Goal: Task Accomplishment & Management: Manage account settings

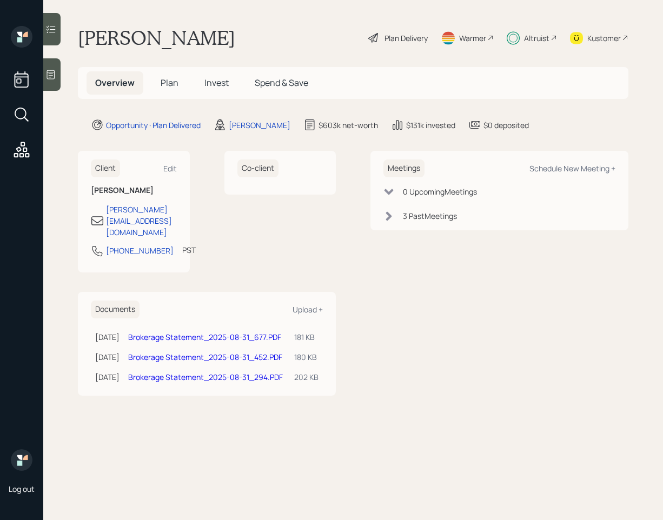
click at [56, 34] on icon at bounding box center [50, 29] width 11 height 11
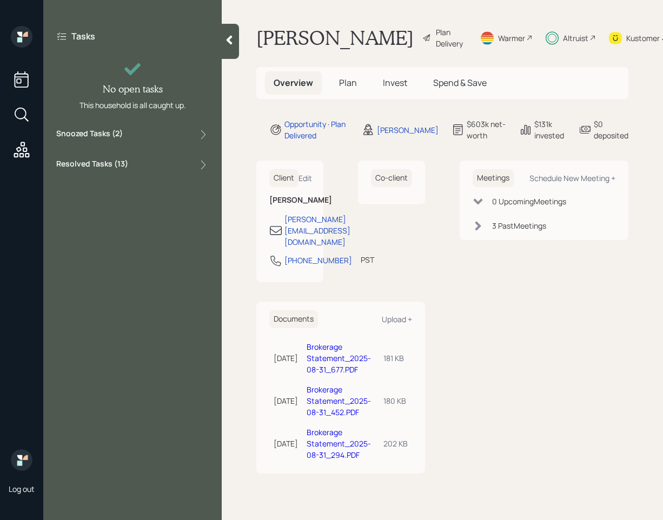
click at [140, 138] on div "Snoozed Tasks ( 2 )" at bounding box center [132, 134] width 153 height 13
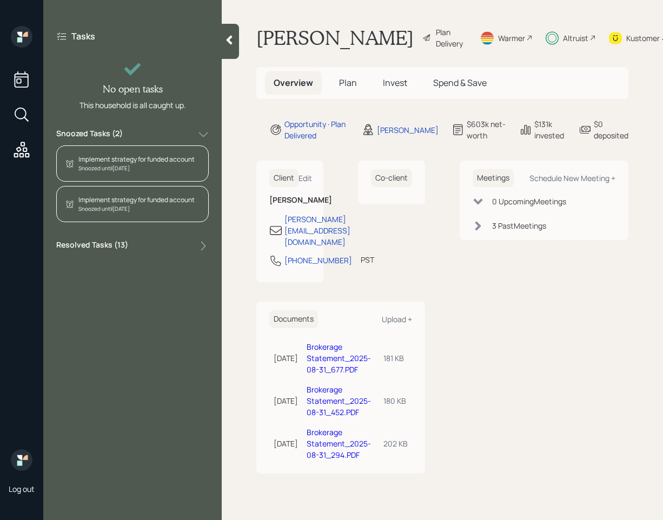
click at [140, 138] on div "Snoozed Tasks ( 2 )" at bounding box center [132, 134] width 153 height 13
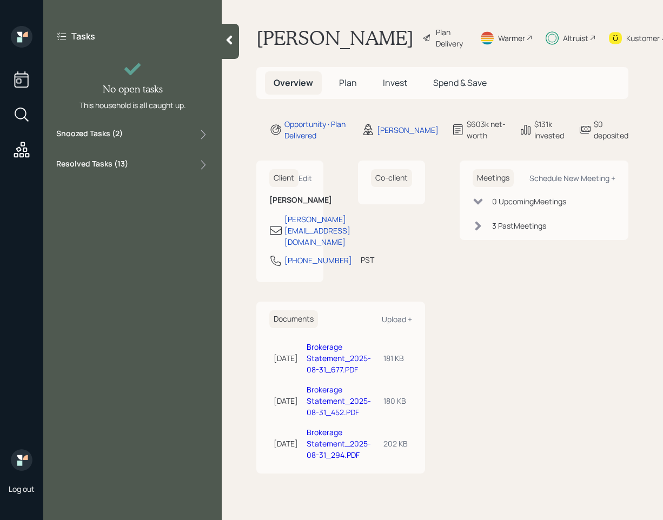
click at [233, 54] on div at bounding box center [230, 41] width 17 height 35
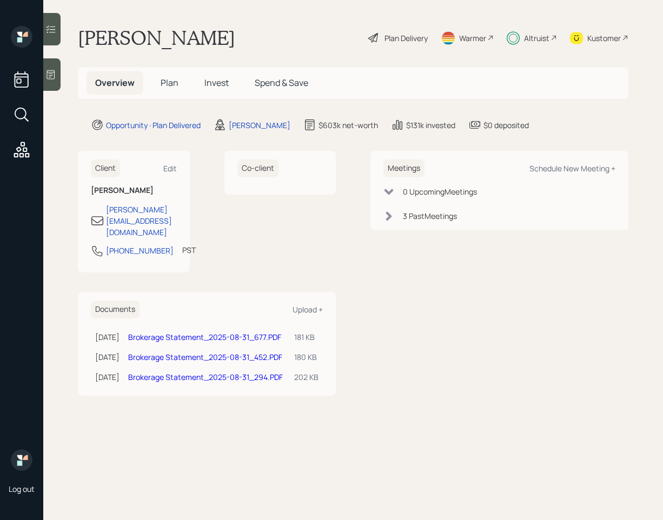
click at [202, 84] on h5 "Invest" at bounding box center [217, 82] width 42 height 23
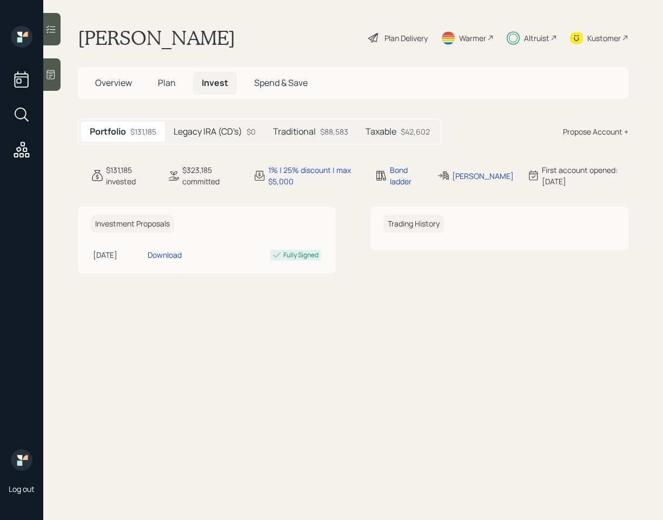
click at [242, 133] on h5 "Legacy IRA (CD's)" at bounding box center [208, 132] width 69 height 10
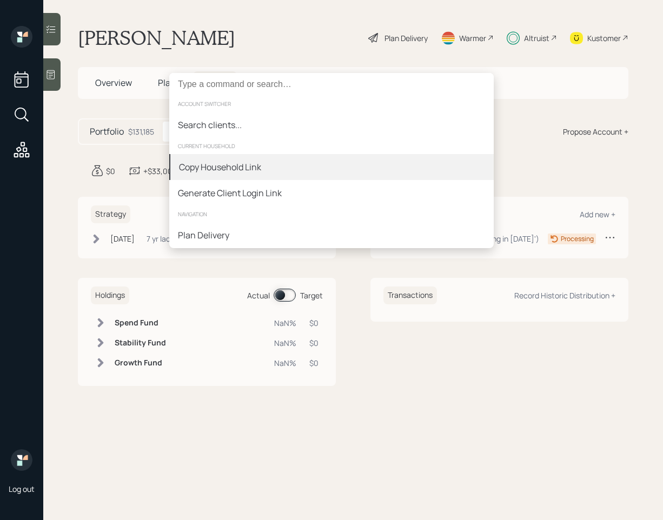
click at [312, 175] on div "Copy Household Link" at bounding box center [331, 167] width 325 height 26
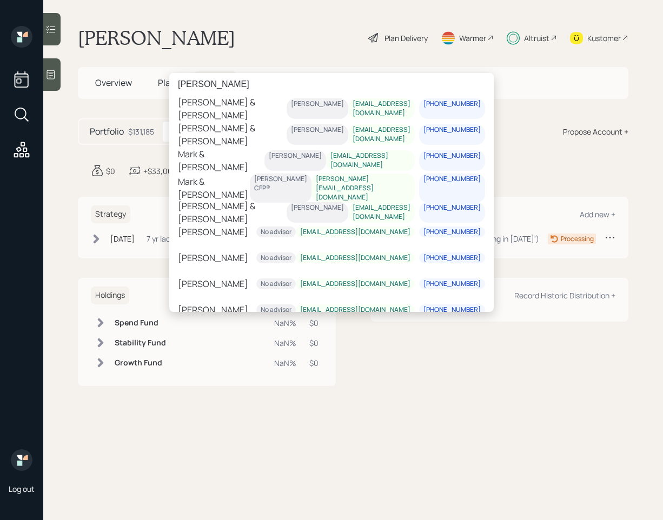
scroll to position [102, 0]
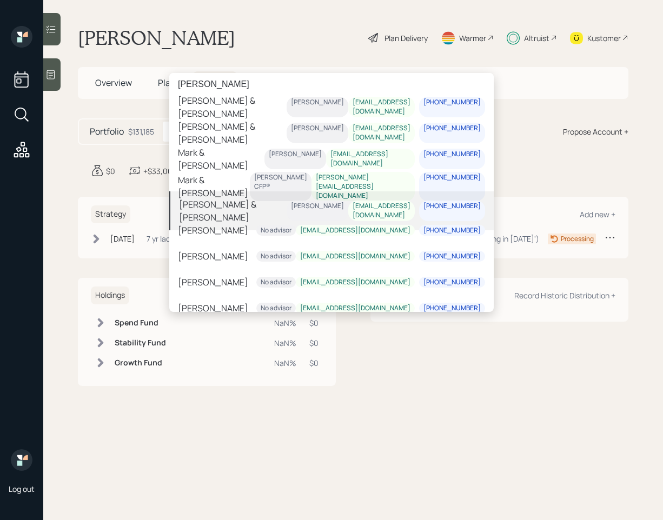
type input "Mark D"
click at [223, 197] on div "Mark & Angela D'amato James DiStasi mark.damato1@gmail.com 978-846-1470" at bounding box center [331, 211] width 325 height 39
